Goal: Check status: Check status

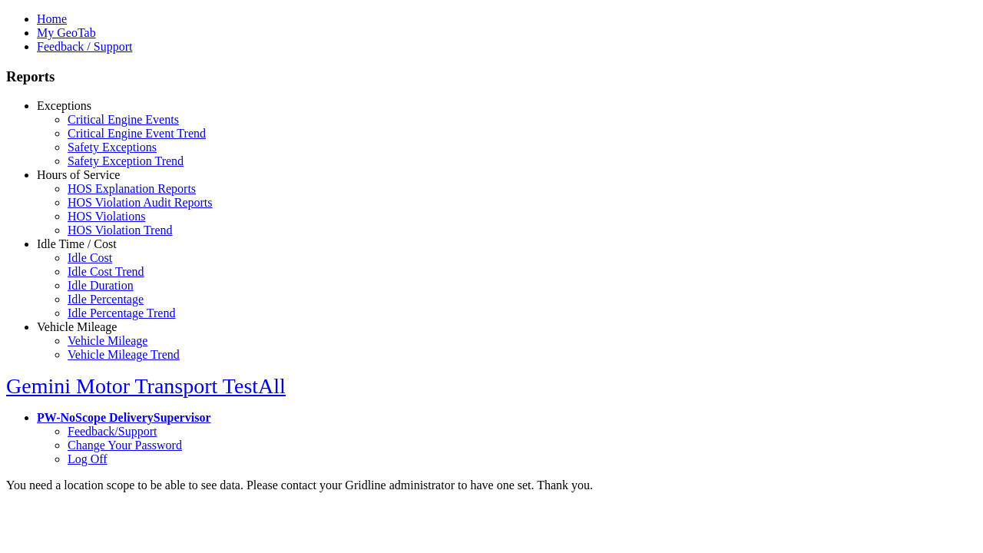
click at [88, 112] on link "Exceptions" at bounding box center [64, 105] width 55 height 13
click at [100, 126] on link "Critical Engine Events" at bounding box center [123, 119] width 111 height 13
type input "*********"
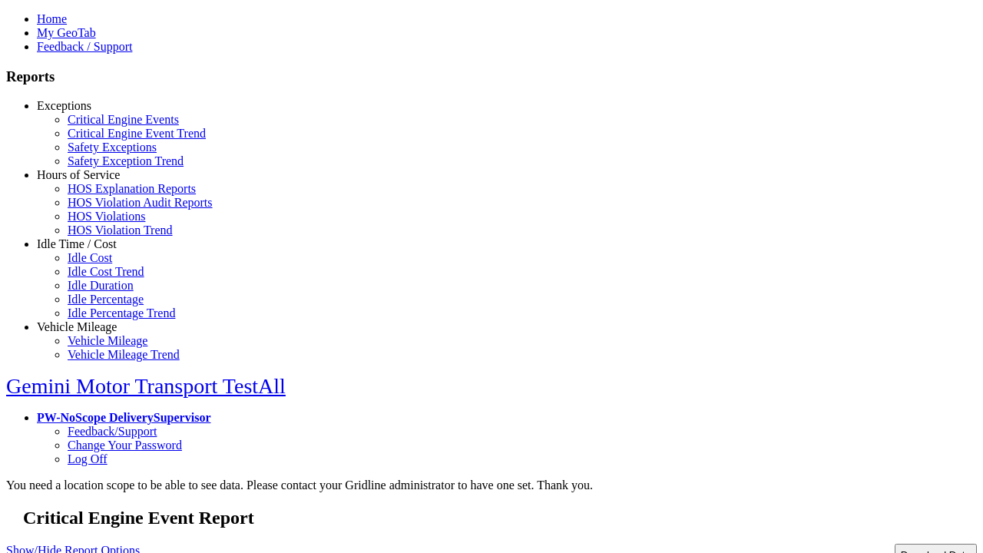
type input "**********"
